Goal: Information Seeking & Learning: Learn about a topic

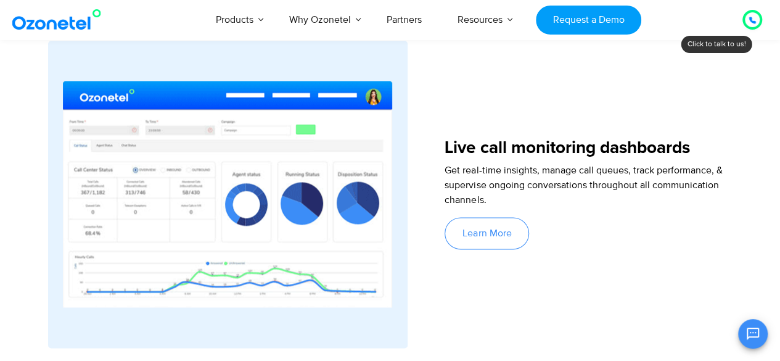
scroll to position [3051, 0]
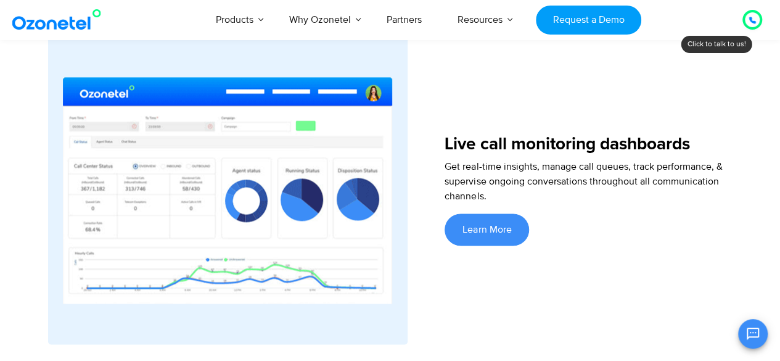
click at [464, 239] on link "Learn More" at bounding box center [487, 229] width 85 height 32
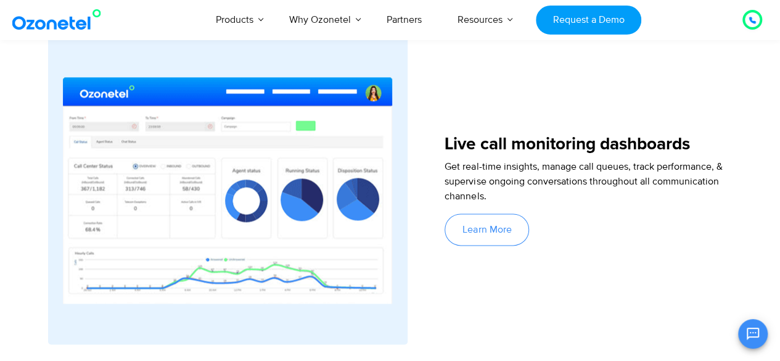
click at [183, 175] on img at bounding box center [227, 190] width 329 height 301
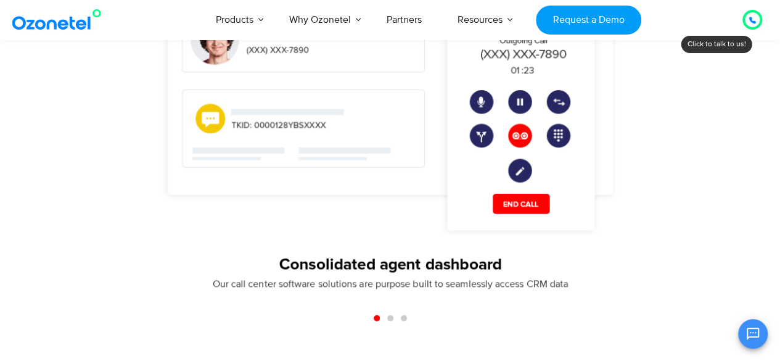
scroll to position [1133, 0]
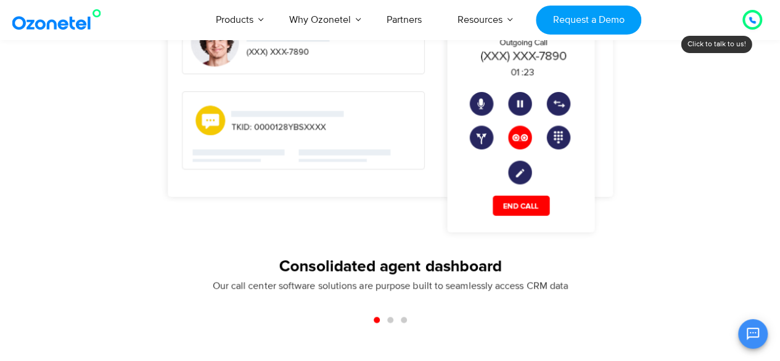
click at [390, 320] on span "Go to slide 2" at bounding box center [390, 319] width 6 height 6
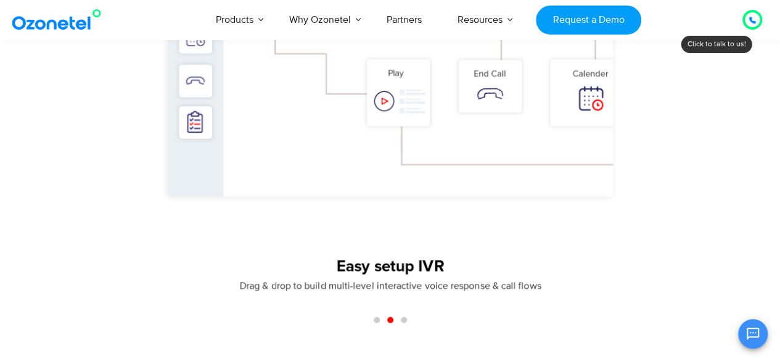
click at [405, 318] on span "Go to slide 3" at bounding box center [404, 319] width 6 height 6
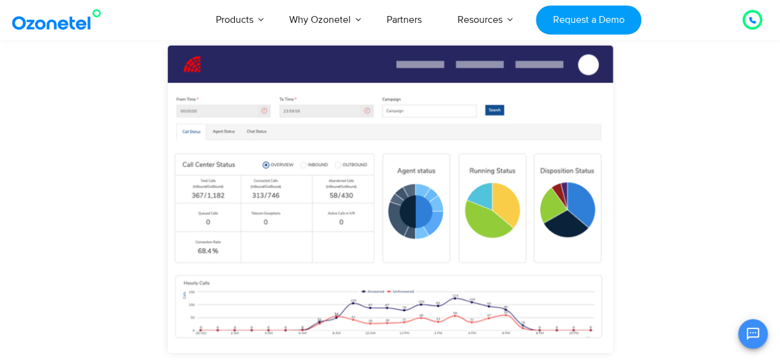
scroll to position [976, 0]
